Goal: Navigation & Orientation: Find specific page/section

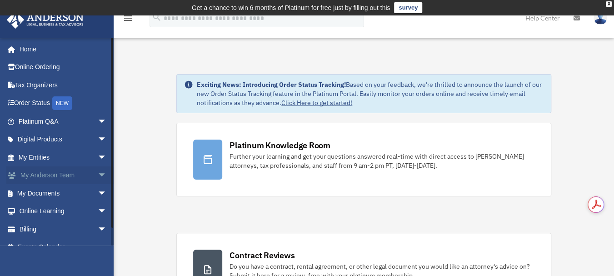
click at [55, 174] on link "My Anderson Team arrow_drop_down" at bounding box center [63, 175] width 114 height 18
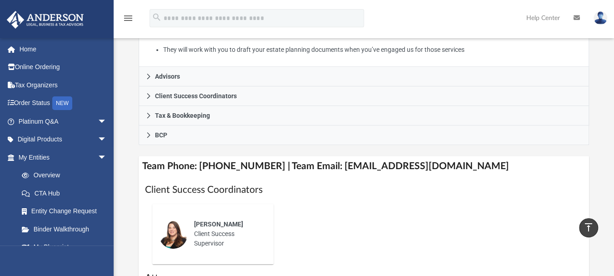
scroll to position [306, 0]
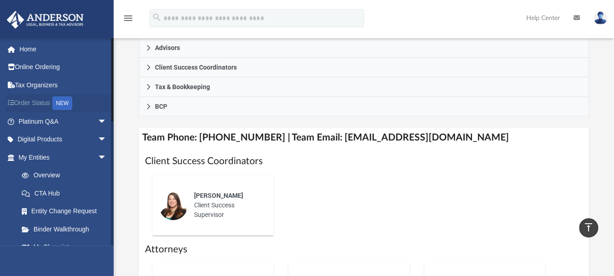
click at [41, 102] on link "Order Status NEW" at bounding box center [63, 103] width 114 height 19
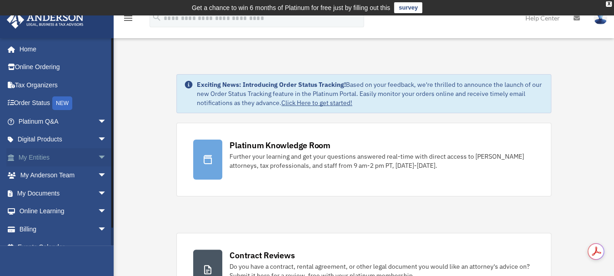
click at [35, 160] on link "My Entities arrow_drop_down" at bounding box center [63, 157] width 114 height 18
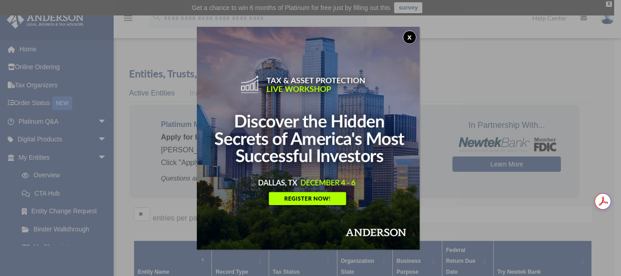
click at [574, 61] on div "x" at bounding box center [310, 138] width 621 height 276
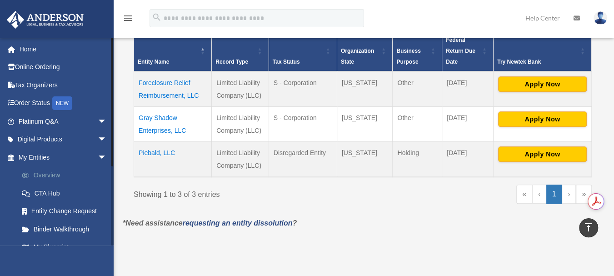
click at [50, 175] on link "Overview" at bounding box center [67, 175] width 108 height 18
